Goal: Find specific page/section: Find specific page/section

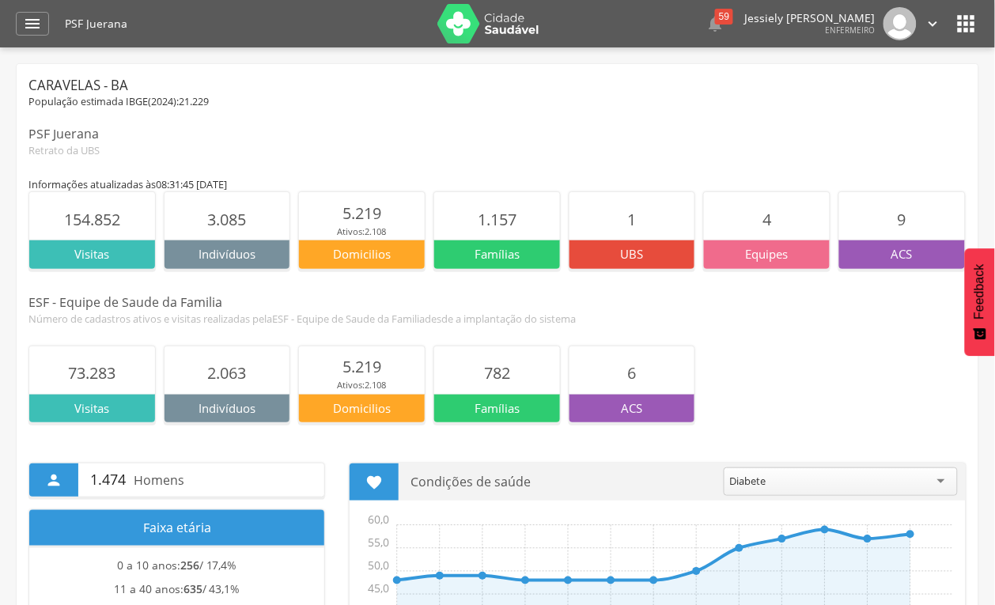
click at [497, 34] on img at bounding box center [489, 24] width 103 height 40
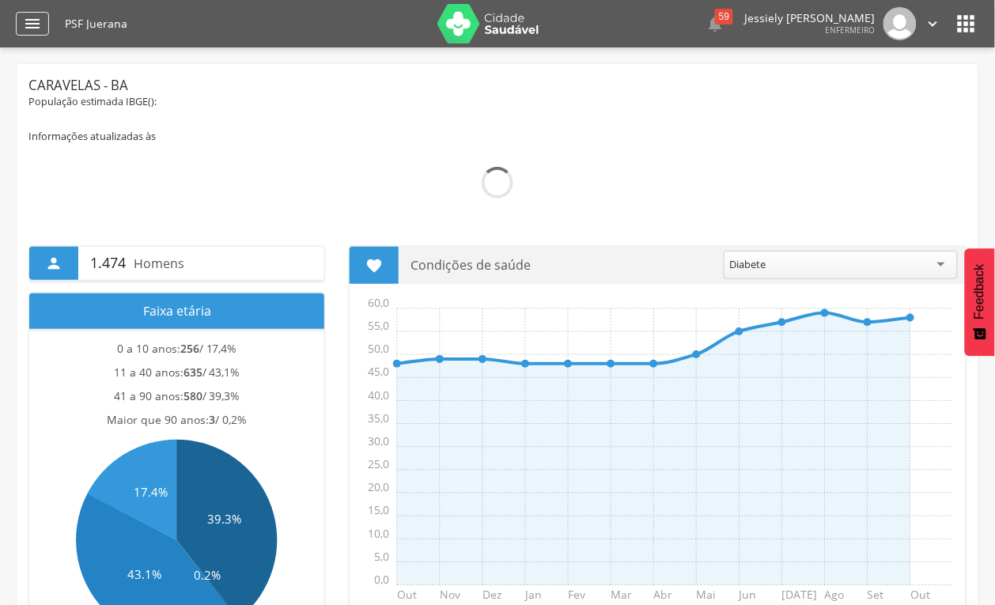
click at [26, 24] on icon "" at bounding box center [32, 23] width 19 height 19
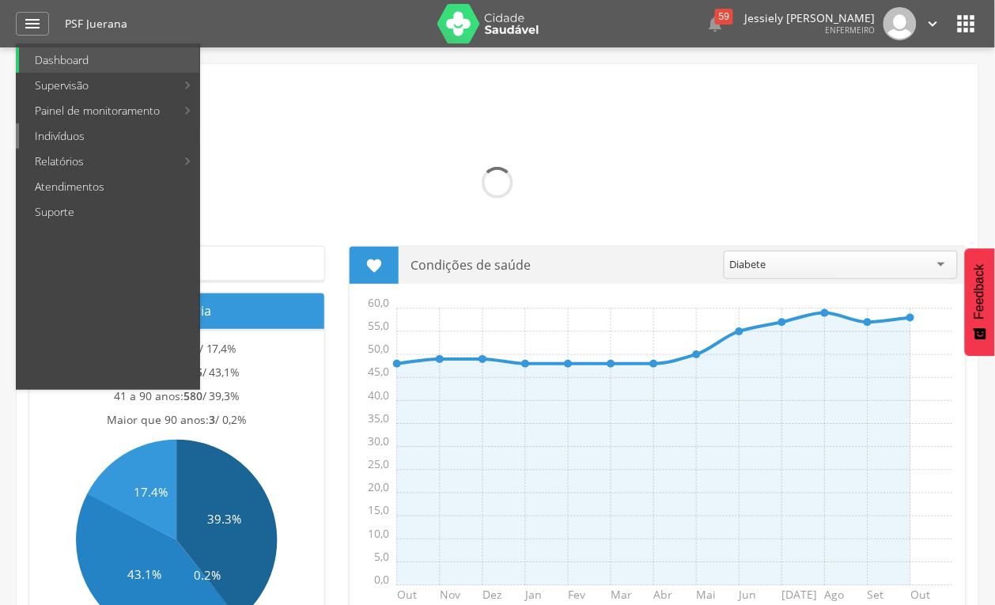
click at [56, 132] on link "Indivíduos" at bounding box center [109, 135] width 180 height 25
